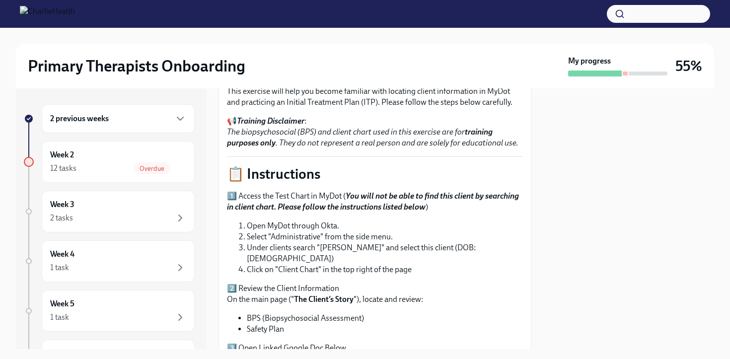
scroll to position [70, 0]
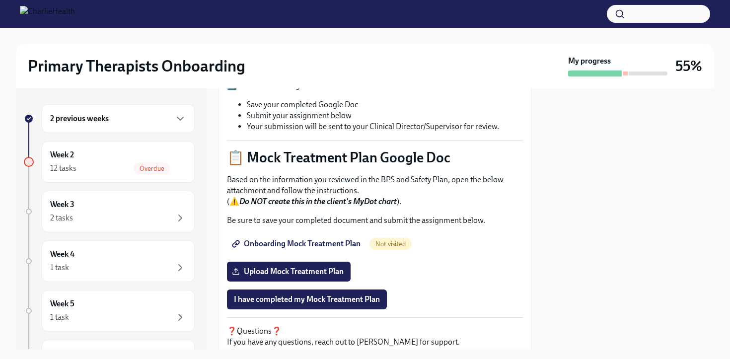
scroll to position [393, 0]
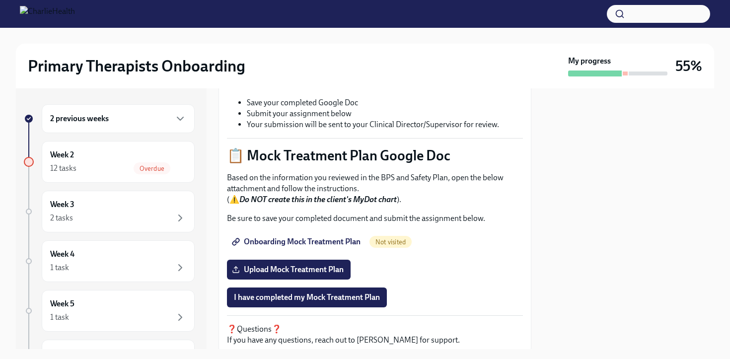
click at [311, 237] on span "Onboarding Mock Treatment Plan" at bounding box center [297, 242] width 127 height 10
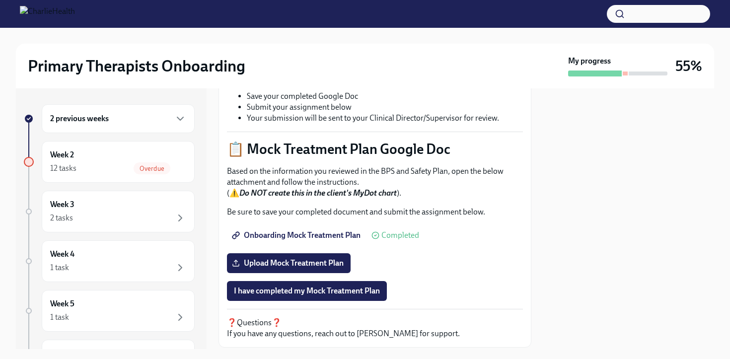
scroll to position [419, 0]
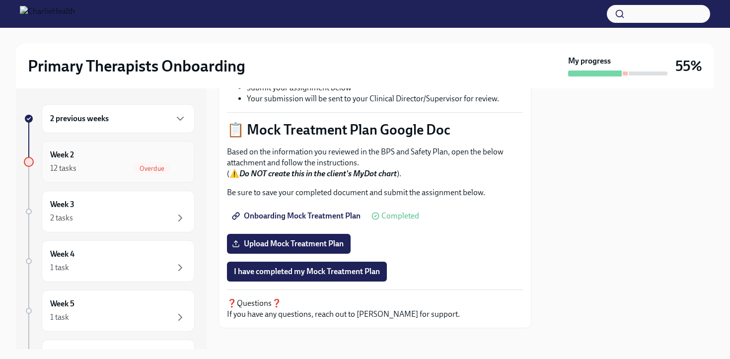
click at [120, 166] on div "12 tasks Overdue" at bounding box center [118, 168] width 136 height 12
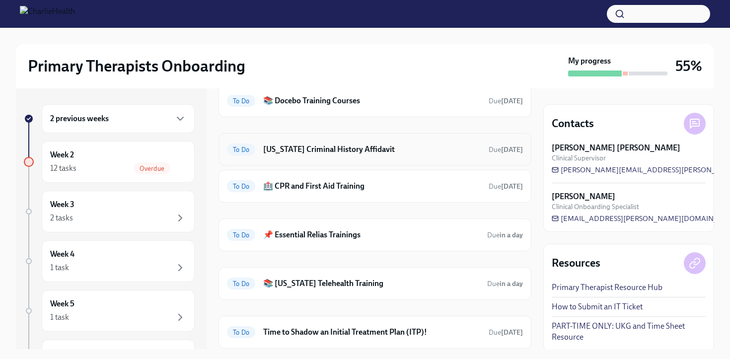
scroll to position [50, 0]
click at [298, 185] on h6 "🏥 CPR and First Aid Training" at bounding box center [371, 185] width 217 height 11
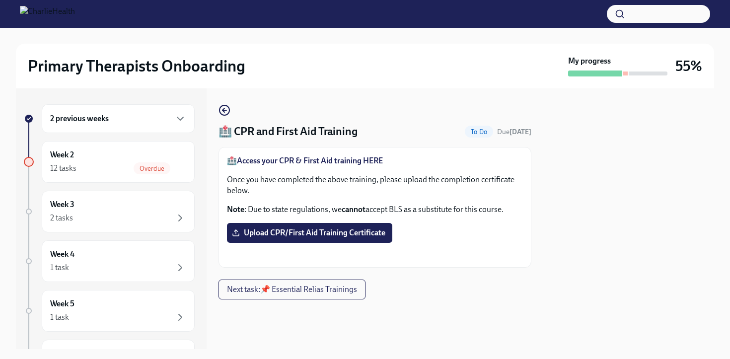
scroll to position [5, 0]
click at [321, 156] on strong "Access your CPR & First Aid training HERE" at bounding box center [310, 160] width 146 height 9
